Goal: Navigation & Orientation: Find specific page/section

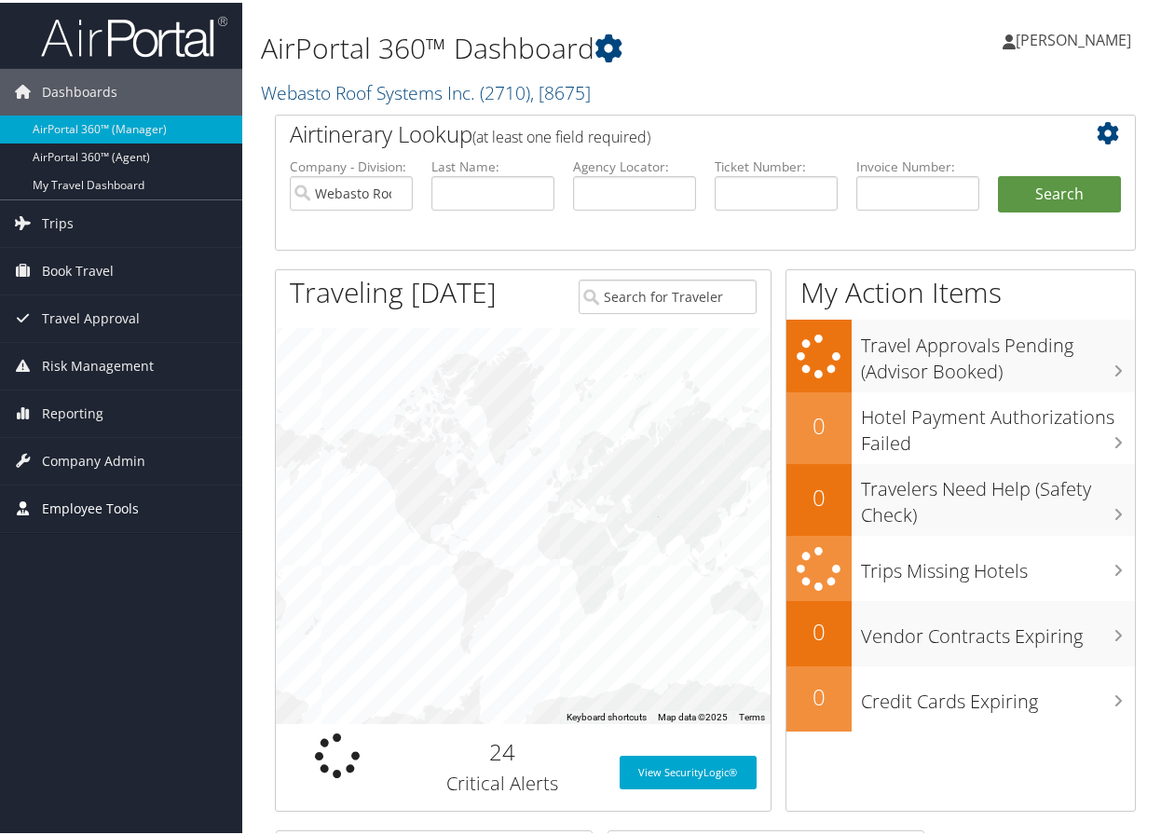
click at [103, 494] on span "Employee Tools" at bounding box center [90, 506] width 97 height 47
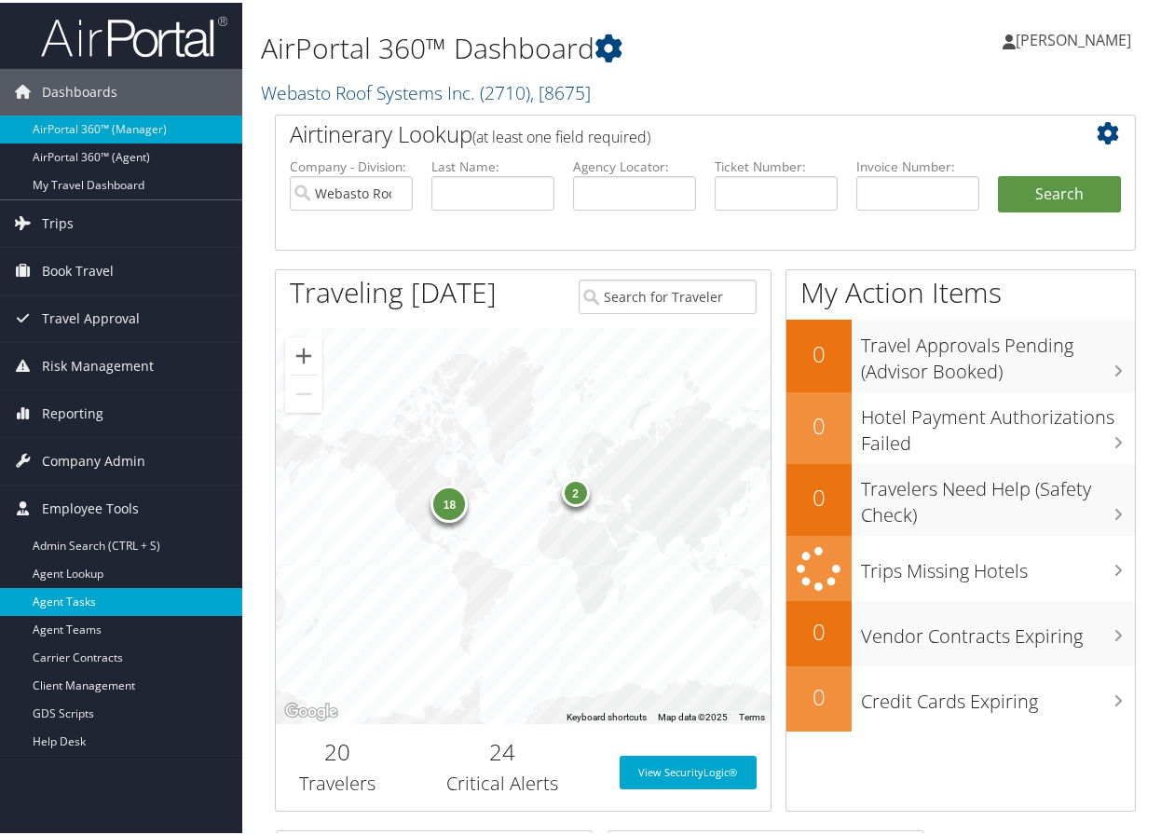
click at [101, 605] on link "Agent Tasks" at bounding box center [121, 599] width 242 height 28
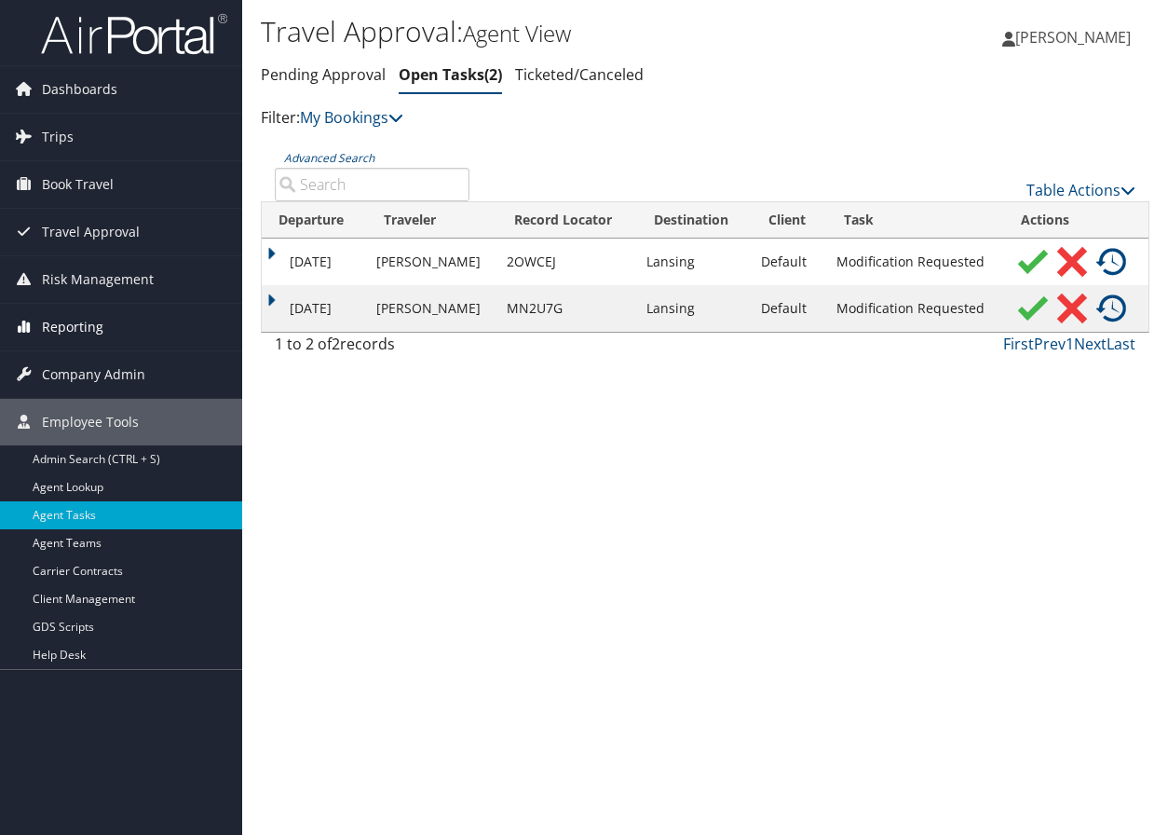
click at [76, 341] on span "Reporting" at bounding box center [72, 327] width 61 height 47
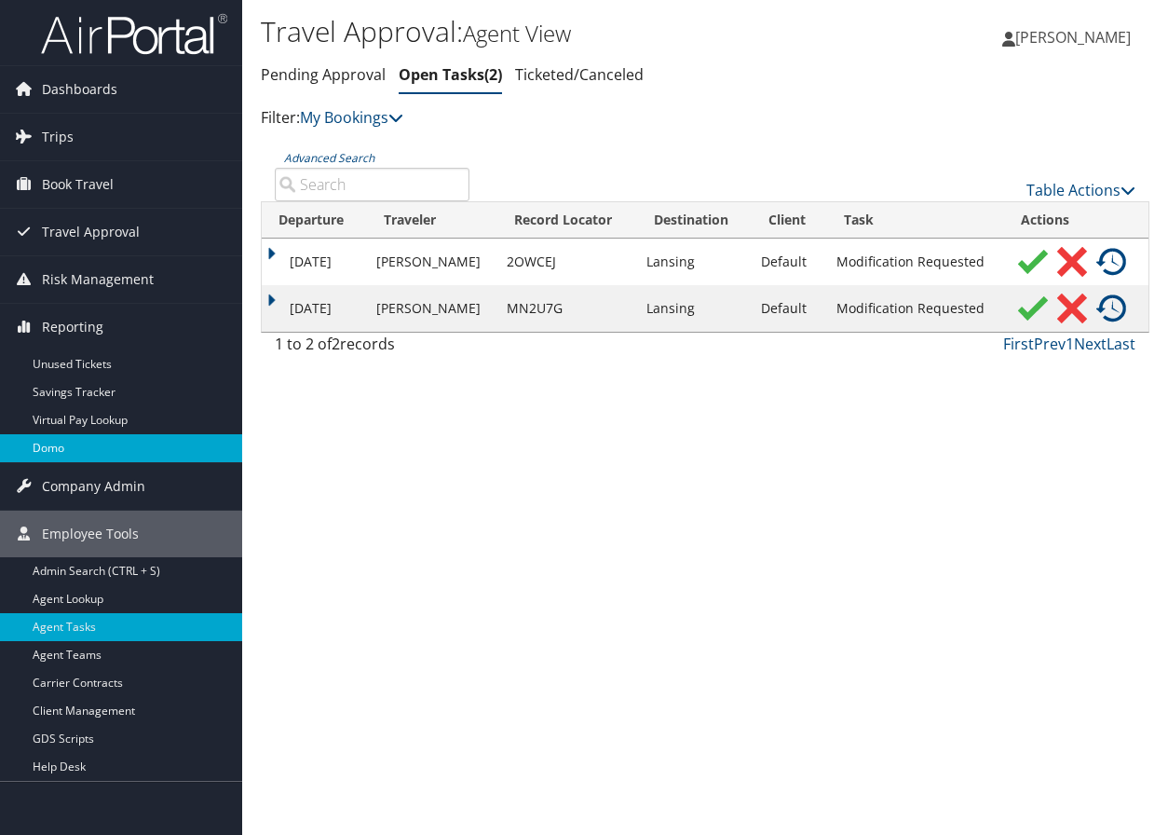
click at [123, 453] on link "Domo" at bounding box center [121, 448] width 242 height 28
